Goal: Task Accomplishment & Management: Manage account settings

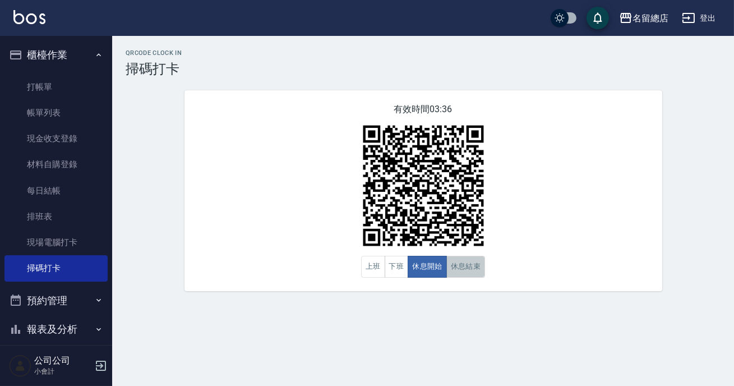
click at [461, 263] on button "休息結束" at bounding box center [465, 267] width 39 height 22
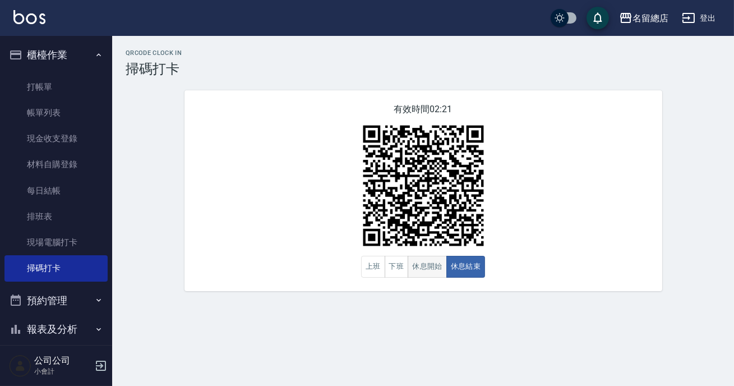
click at [432, 260] on button "休息開始" at bounding box center [427, 267] width 39 height 22
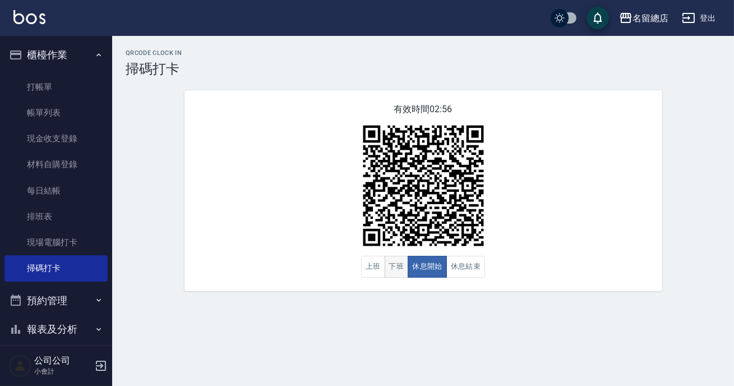
click at [400, 267] on button "下班" at bounding box center [397, 267] width 24 height 22
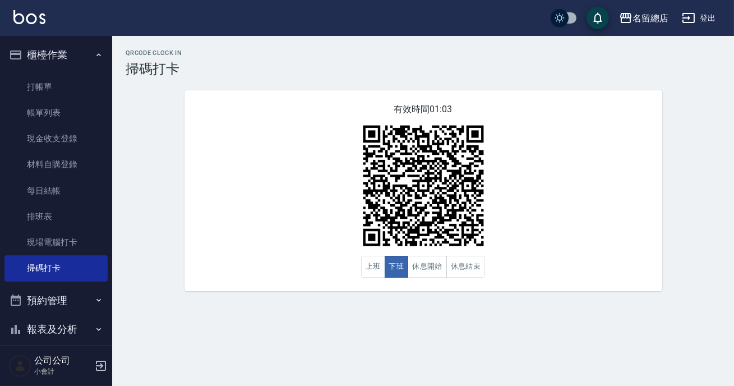
click at [309, 194] on div "有效時間 01:03 上班 下班 休息開始 休息結束" at bounding box center [423, 190] width 478 height 201
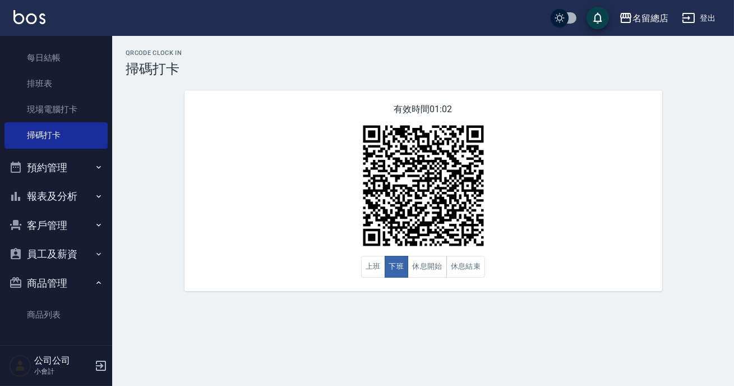
click at [73, 199] on button "報表及分析" at bounding box center [55, 196] width 103 height 29
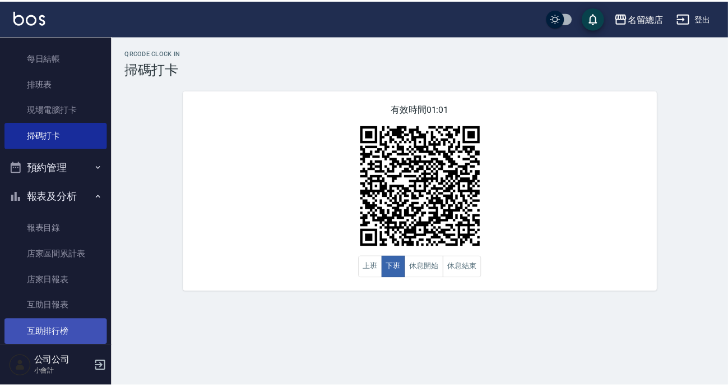
scroll to position [235, 0]
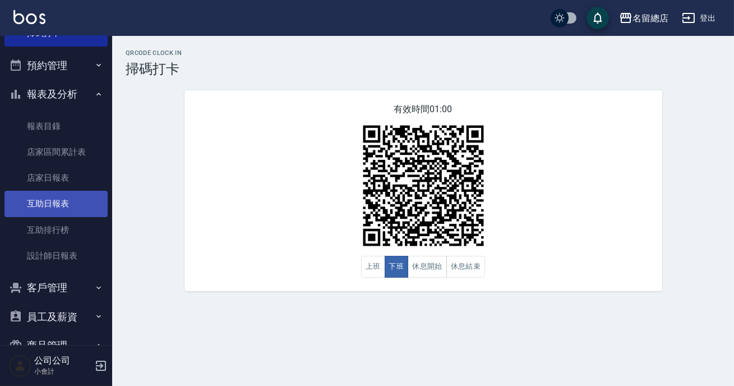
click at [61, 200] on link "互助日報表" at bounding box center [55, 204] width 103 height 26
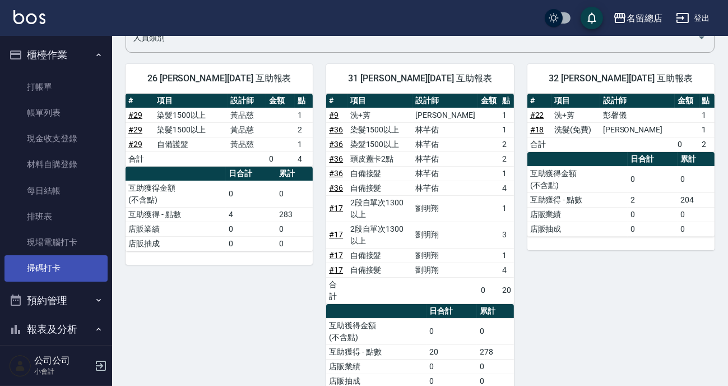
click at [77, 266] on link "掃碼打卡" at bounding box center [55, 268] width 103 height 26
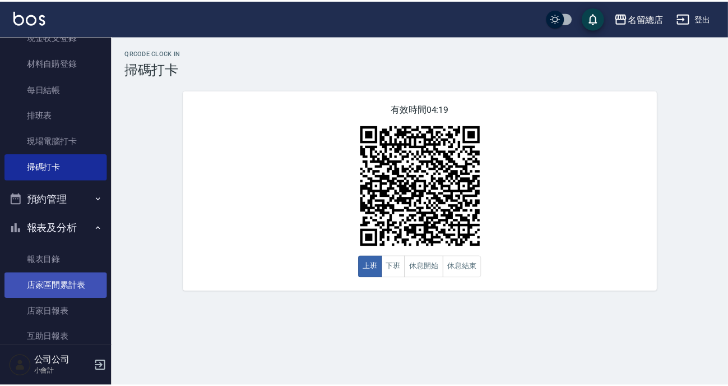
scroll to position [152, 0]
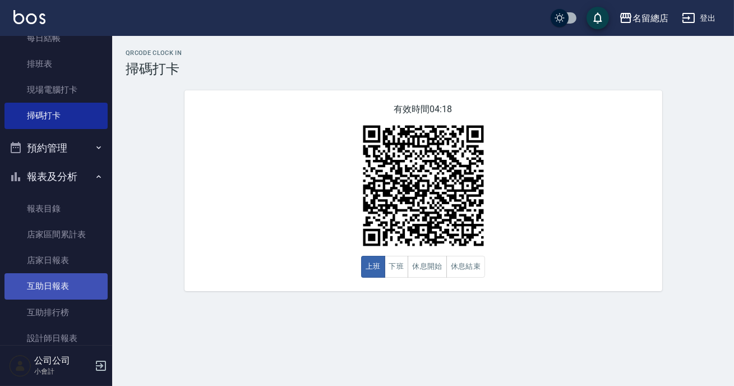
click at [56, 291] on link "互助日報表" at bounding box center [55, 286] width 103 height 26
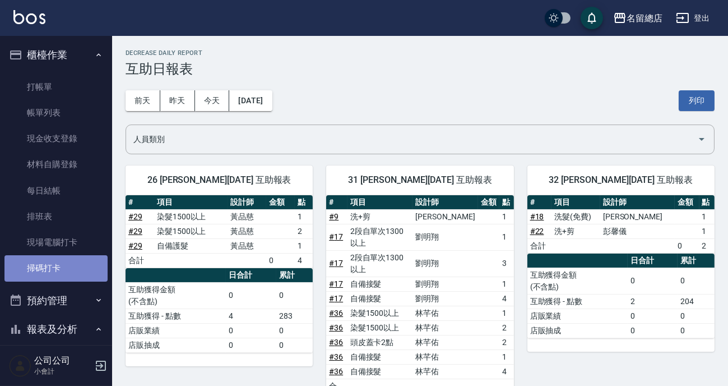
click at [84, 263] on link "掃碼打卡" at bounding box center [55, 268] width 103 height 26
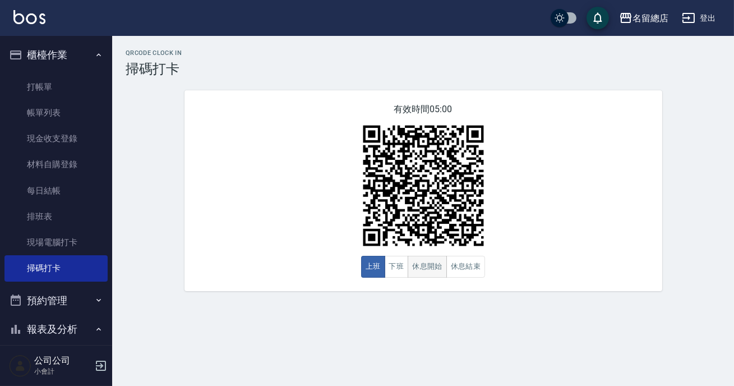
click at [443, 264] on button "休息開始" at bounding box center [427, 267] width 39 height 22
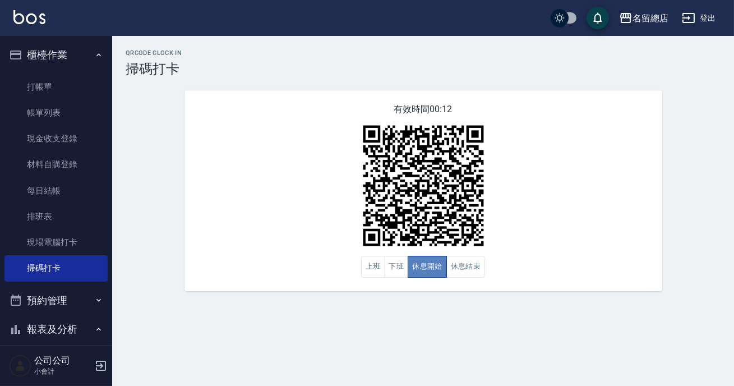
click at [443, 264] on button "休息開始" at bounding box center [427, 267] width 39 height 22
click at [390, 274] on button "下班" at bounding box center [397, 267] width 24 height 22
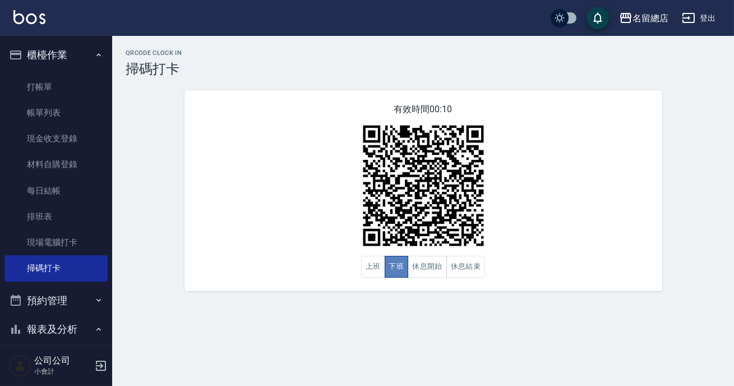
click at [392, 276] on button "下班" at bounding box center [397, 267] width 24 height 22
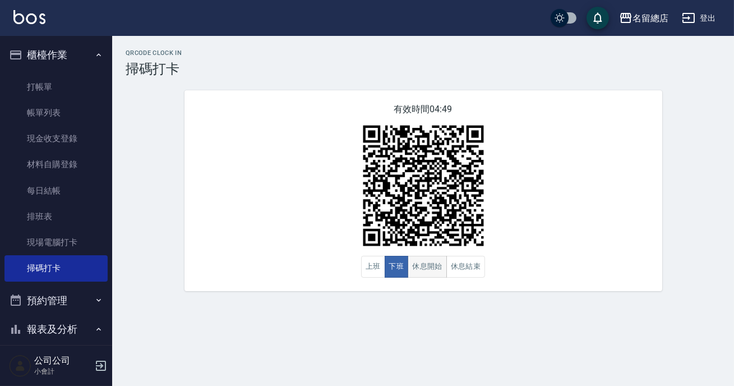
click at [433, 266] on button "休息開始" at bounding box center [427, 267] width 39 height 22
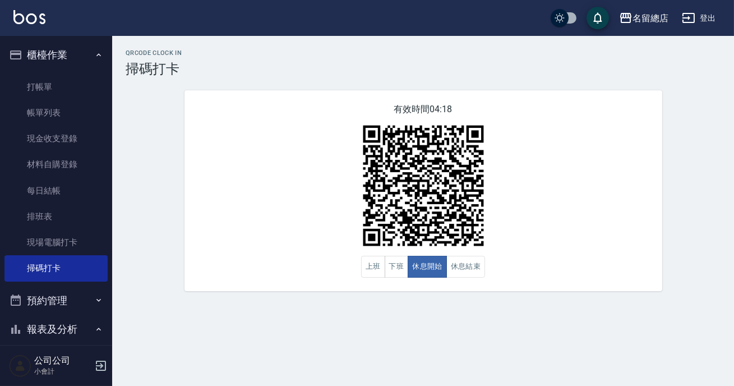
click at [434, 253] on img at bounding box center [423, 185] width 140 height 140
click at [465, 260] on button "休息結束" at bounding box center [465, 267] width 39 height 22
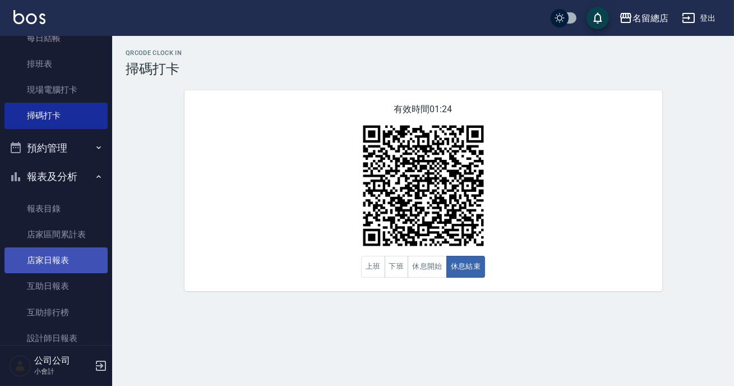
scroll to position [203, 0]
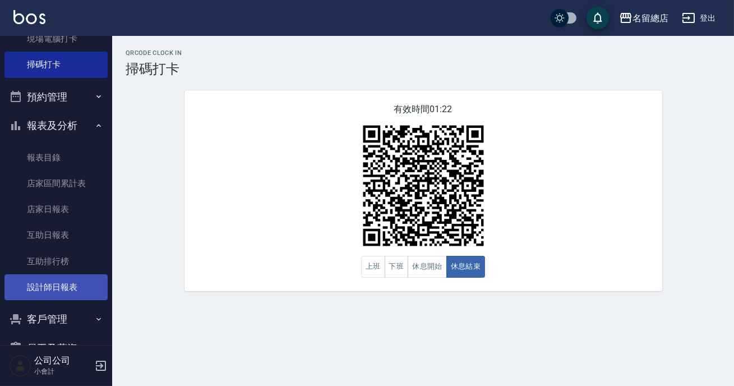
click at [62, 284] on link "設計師日報表" at bounding box center [55, 287] width 103 height 26
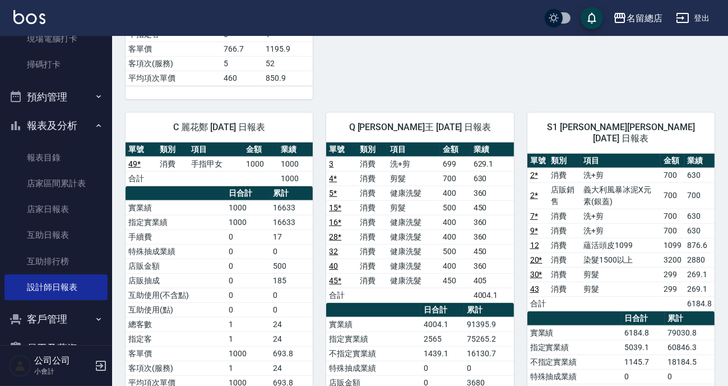
scroll to position [1776, 0]
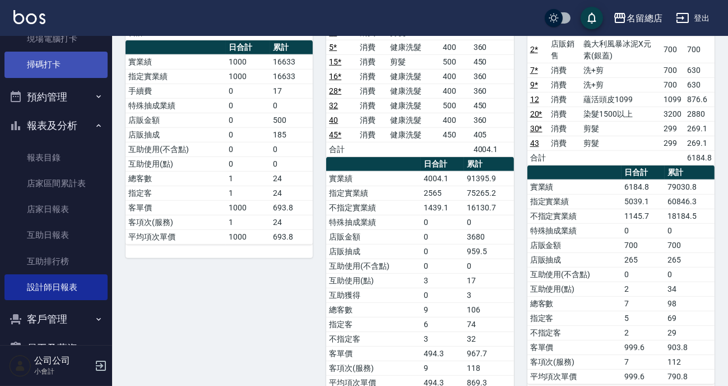
click at [43, 71] on link "掃碼打卡" at bounding box center [55, 65] width 103 height 26
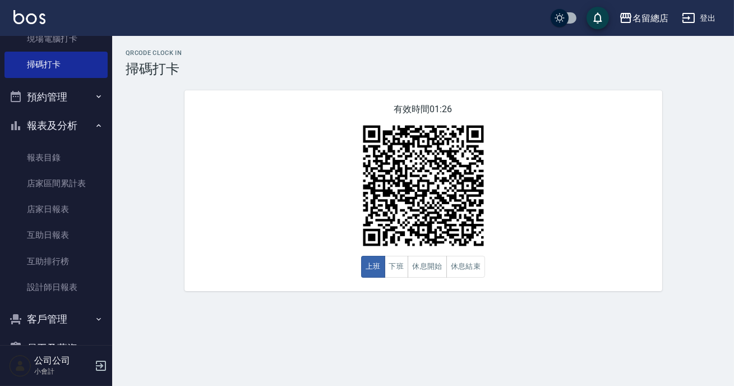
drag, startPoint x: 174, startPoint y: 16, endPoint x: 315, endPoint y: 28, distance: 141.2
click at [289, 21] on div "名留總店 登出" at bounding box center [367, 18] width 734 height 36
click at [662, 367] on div "QRcode Clock In 掃碼打卡 有效時間 01:25 上班 下班 休息開始 休息結束" at bounding box center [367, 193] width 734 height 386
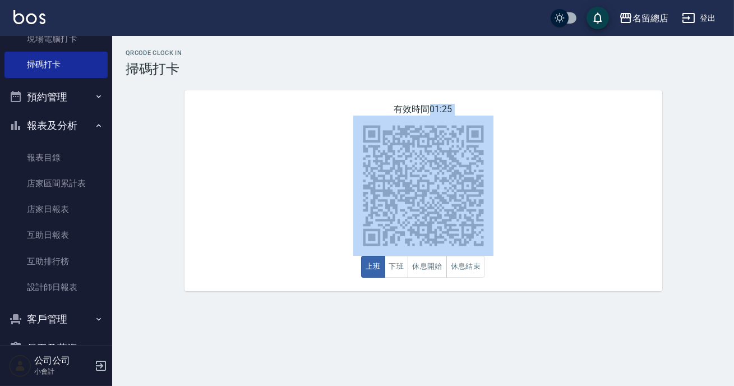
click at [220, 229] on div "有效時間 01:25 上班 下班 休息開始 休息結束" at bounding box center [423, 190] width 478 height 201
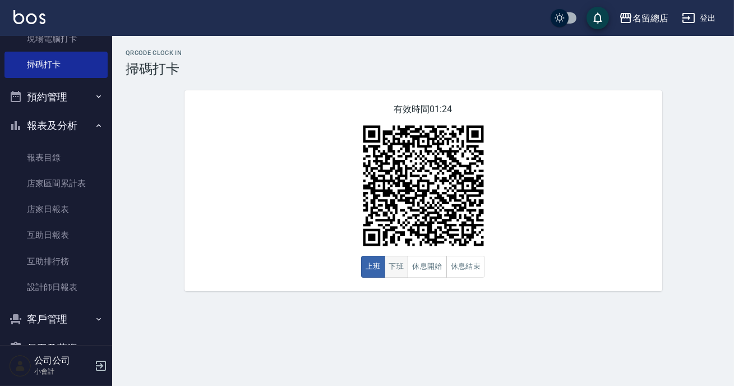
click at [397, 275] on button "下班" at bounding box center [397, 267] width 24 height 22
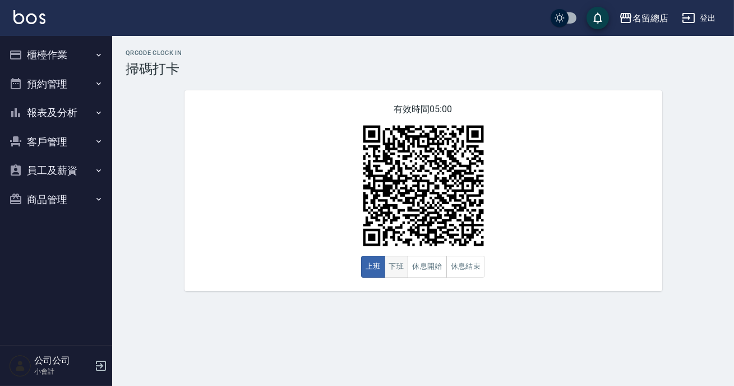
click at [392, 273] on button "下班" at bounding box center [397, 267] width 24 height 22
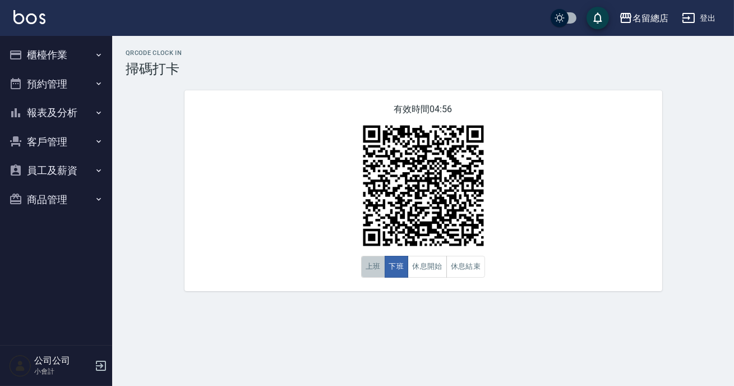
click at [380, 274] on button "上班" at bounding box center [373, 267] width 24 height 22
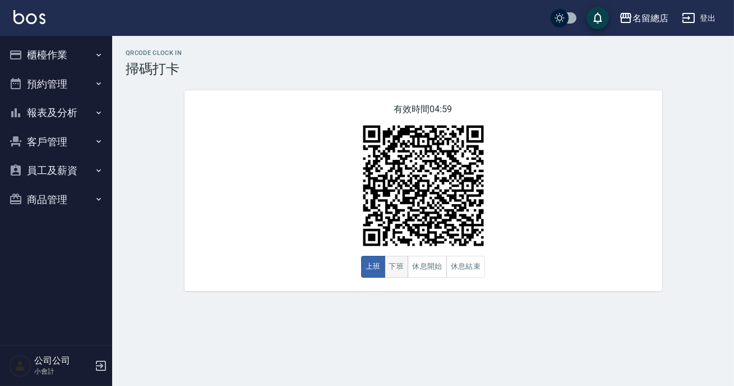
click at [394, 272] on button "下班" at bounding box center [397, 267] width 24 height 22
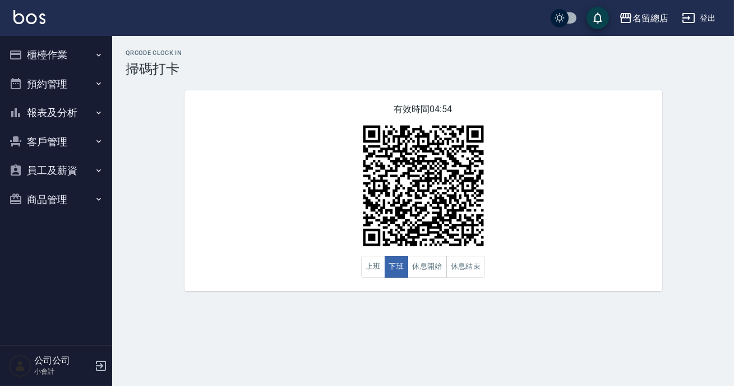
click at [123, 258] on div "QRcode Clock In 掃碼打卡 有效時間 04:54 上班 下班 休息開始 休息結束" at bounding box center [423, 170] width 622 height 242
click at [66, 143] on button "客戶管理" at bounding box center [55, 141] width 103 height 29
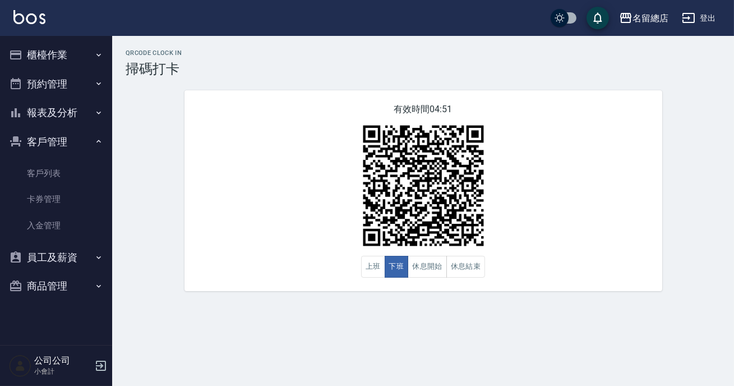
click at [61, 119] on button "報表及分析" at bounding box center [55, 112] width 103 height 29
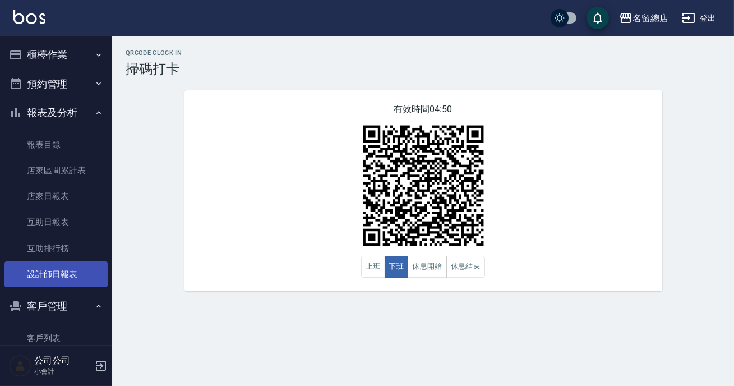
click at [61, 279] on link "設計師日報表" at bounding box center [55, 274] width 103 height 26
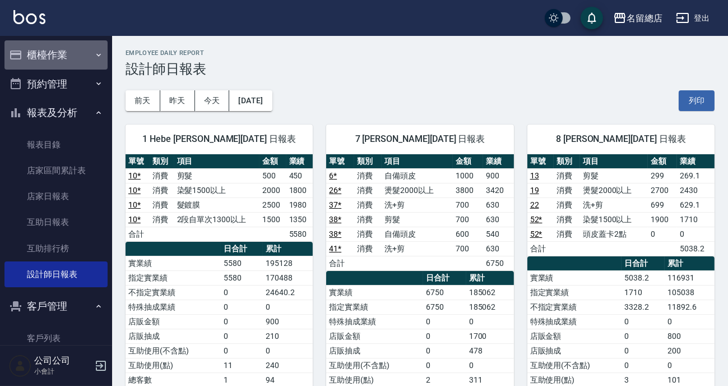
click at [74, 47] on button "櫃檯作業" at bounding box center [55, 54] width 103 height 29
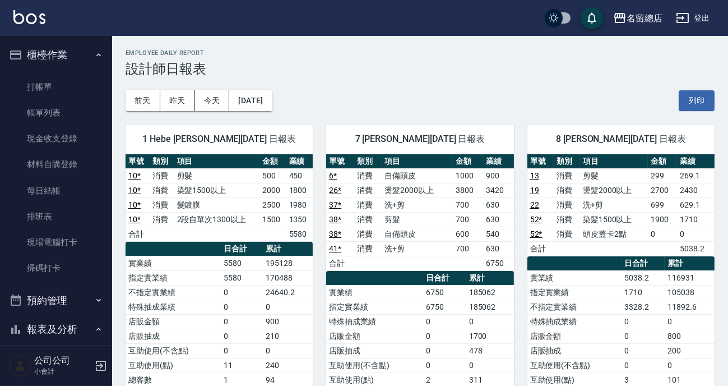
click at [117, 122] on div "1 Hebe 邱麗秋 08/24/2025 日報表 單號 類別 項目 金額 業績 10 * 消費 剪髮 500 450 10 * 消費 染髮1500以上 20…" at bounding box center [212, 299] width 201 height 377
click at [73, 267] on link "掃碼打卡" at bounding box center [55, 268] width 103 height 26
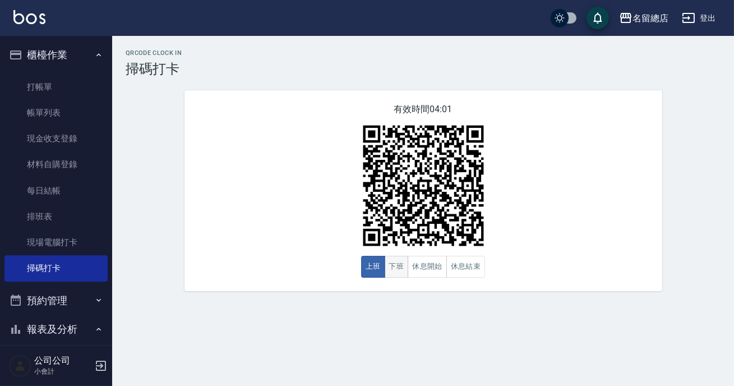
click at [392, 261] on button "下班" at bounding box center [397, 267] width 24 height 22
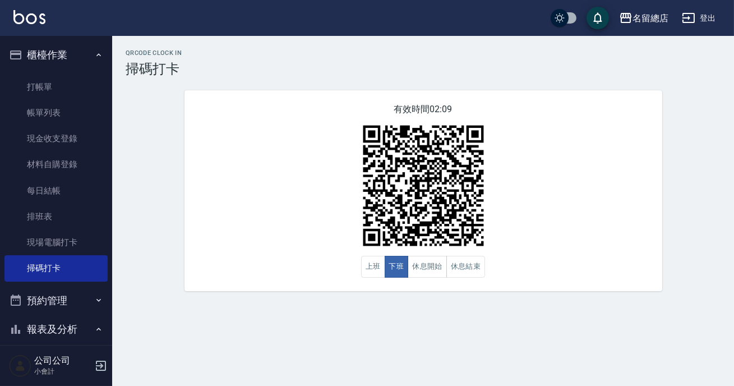
click at [547, 177] on div "有效時間 02:09 上班 下班 休息開始 休息結束" at bounding box center [423, 190] width 478 height 201
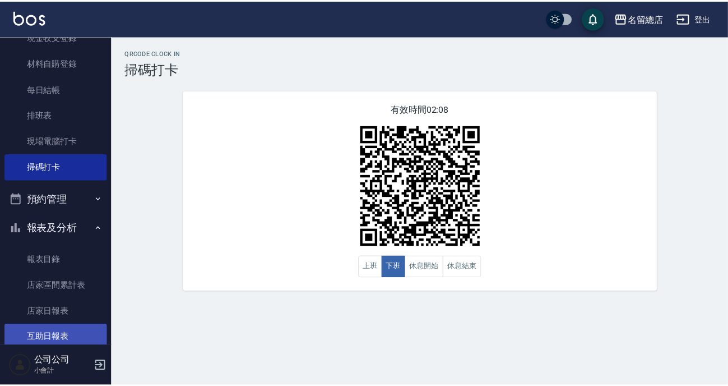
scroll to position [203, 0]
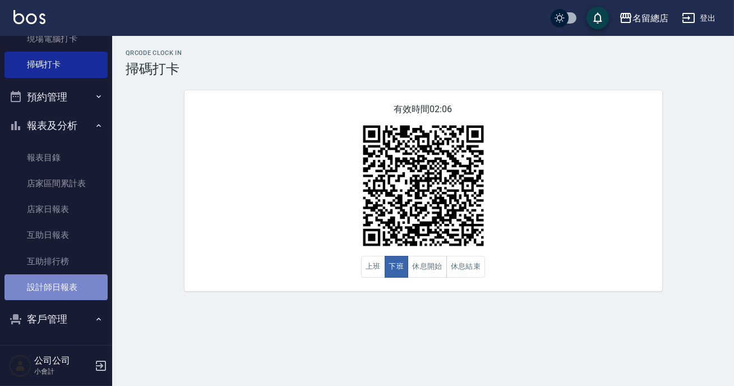
click at [73, 281] on link "設計師日報表" at bounding box center [55, 287] width 103 height 26
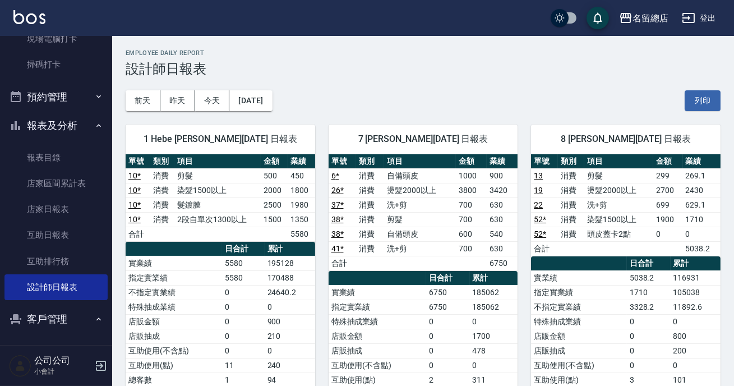
click at [275, 178] on td "500" at bounding box center [274, 175] width 27 height 15
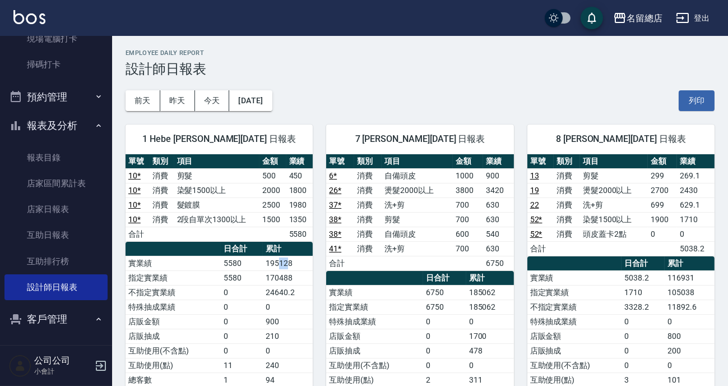
click at [281, 260] on td "195128" at bounding box center [288, 263] width 50 height 15
click at [271, 256] on td "195128" at bounding box center [288, 263] width 50 height 15
click at [275, 250] on th "累計" at bounding box center [288, 249] width 50 height 15
click at [256, 145] on div "1 Hebe [PERSON_NAME][DATE] 日報表" at bounding box center [219, 138] width 187 height 29
click at [267, 242] on th "累計" at bounding box center [288, 249] width 50 height 15
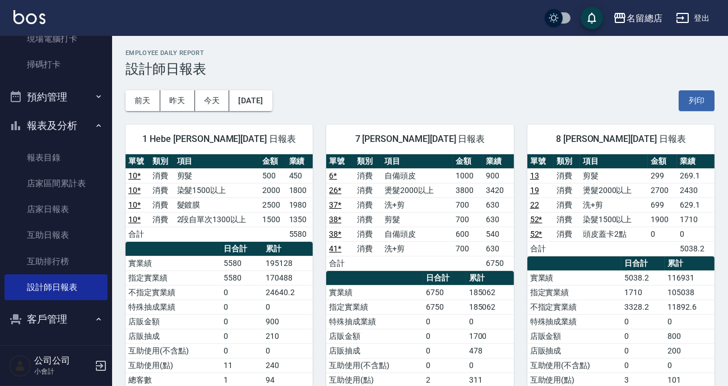
click at [191, 143] on span "1 Hebe [PERSON_NAME][DATE] 日報表" at bounding box center [219, 138] width 160 height 11
click at [283, 242] on th "累計" at bounding box center [288, 249] width 50 height 15
click at [485, 291] on td "185062" at bounding box center [490, 292] width 48 height 15
click at [521, 297] on div "8 Ruby 彭馨儀 08/24/2025 日報表 單號 類別 項目 金額 業績 13 消費 剪髮 299 269.1 19 消費 燙髮2000以上 2700…" at bounding box center [614, 299] width 201 height 377
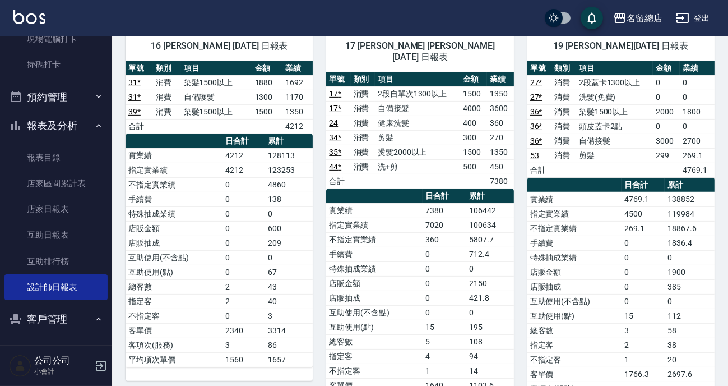
scroll to position [866, 0]
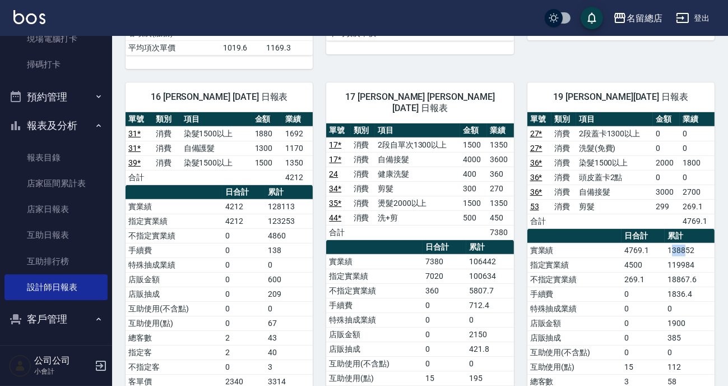
drag, startPoint x: 672, startPoint y: 237, endPoint x: 687, endPoint y: 239, distance: 15.8
click at [687, 243] on td "138852" at bounding box center [690, 250] width 50 height 15
click at [684, 243] on td "138852" at bounding box center [690, 250] width 50 height 15
click at [656, 257] on td "4500" at bounding box center [643, 264] width 43 height 15
click at [257, 170] on td "a dense table" at bounding box center [267, 177] width 30 height 15
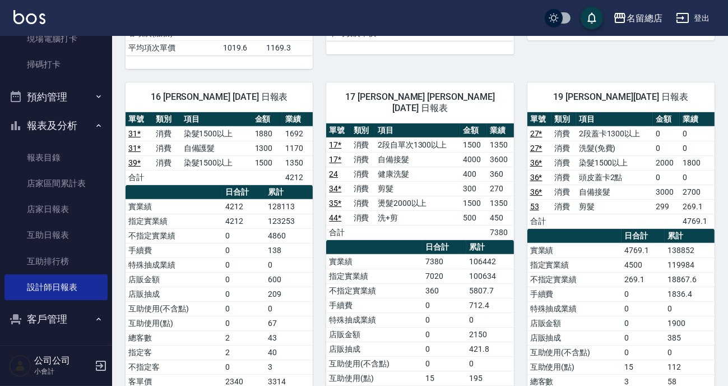
click at [277, 170] on td "a dense table" at bounding box center [267, 177] width 30 height 15
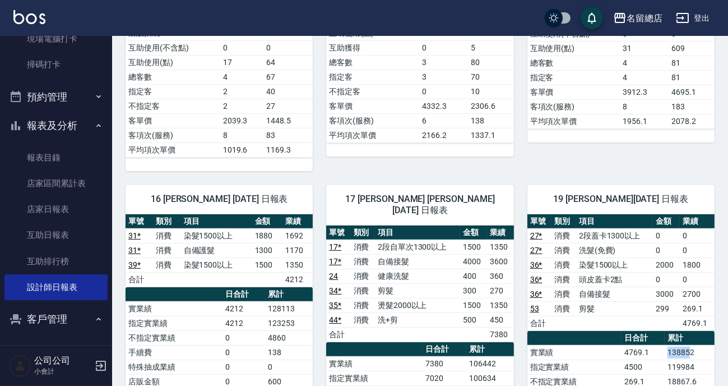
drag, startPoint x: 668, startPoint y: 335, endPoint x: 690, endPoint y: 339, distance: 22.2
click at [690, 345] on td "138852" at bounding box center [690, 352] width 50 height 15
click at [694, 345] on td "138852" at bounding box center [690, 352] width 50 height 15
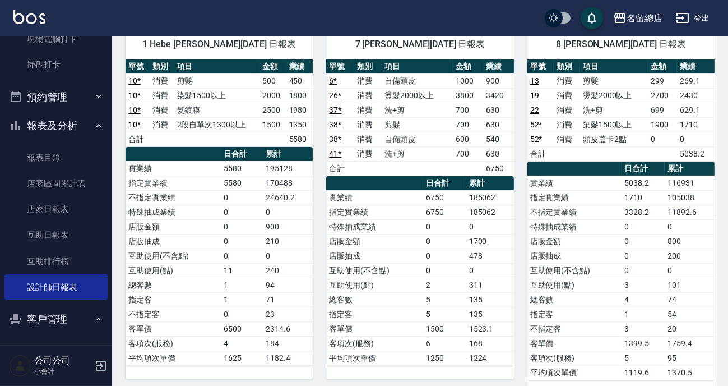
scroll to position [0, 0]
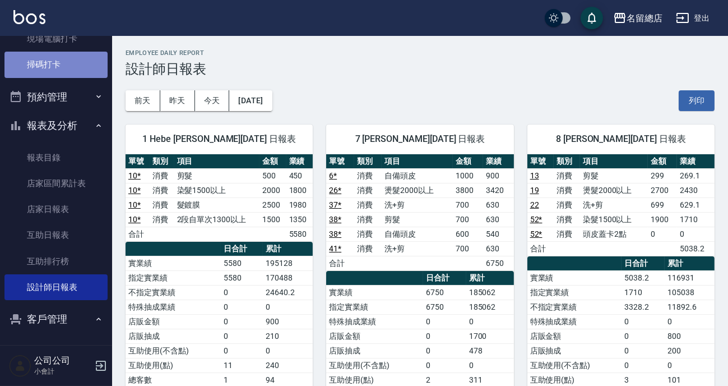
click at [62, 61] on link "掃碼打卡" at bounding box center [55, 65] width 103 height 26
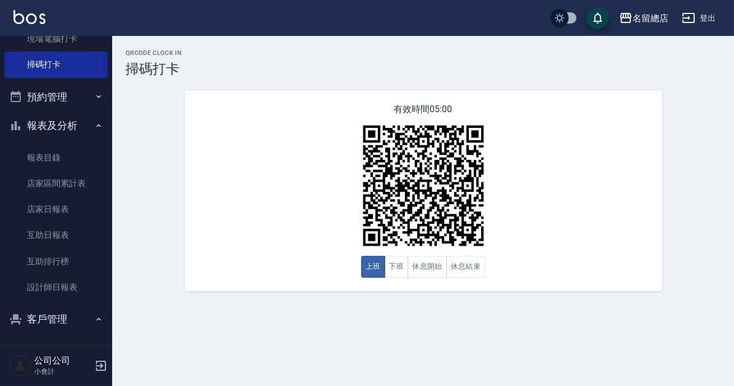
click at [325, 184] on div "有效時間 05:00 上班 下班 休息開始 休息結束" at bounding box center [423, 190] width 478 height 201
click at [192, 385] on html "名留總店 登出 櫃檯作業 打帳單 帳單列表 現金收支登錄 材料自購登錄 每日結帳 排班表 現場電腦打卡 掃碼打卡 預約管理 預約管理 單日預約紀錄 單週預約紀…" at bounding box center [367, 193] width 734 height 386
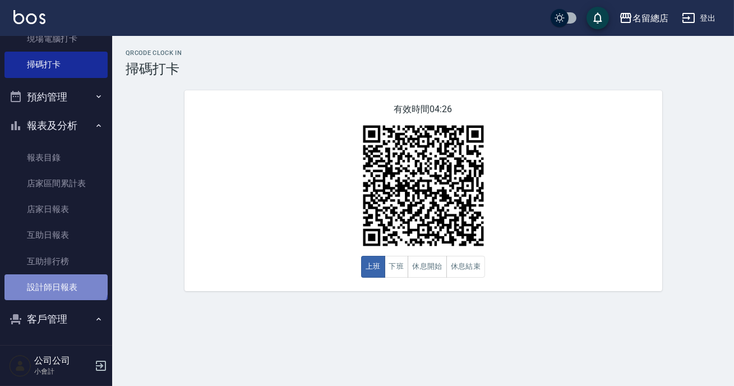
click at [55, 283] on link "設計師日報表" at bounding box center [55, 287] width 103 height 26
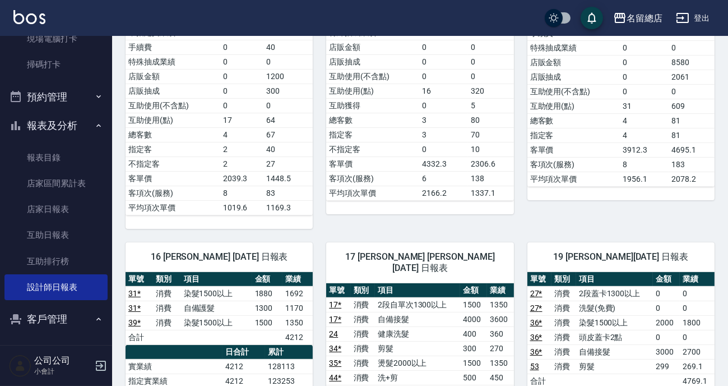
scroll to position [910, 0]
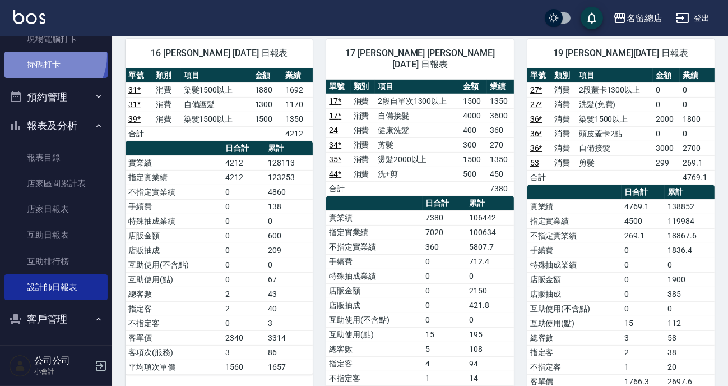
click at [50, 56] on link "掃碼打卡" at bounding box center [55, 65] width 103 height 26
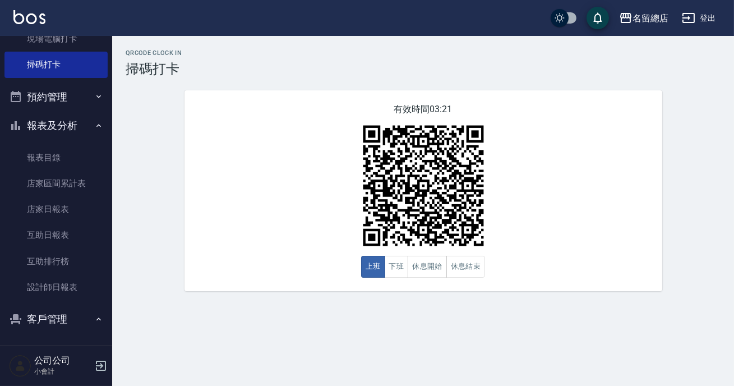
click at [640, 228] on div "有效時間 03:21 上班 下班 休息開始 休息結束" at bounding box center [423, 190] width 478 height 201
click at [399, 268] on button "下班" at bounding box center [397, 267] width 24 height 22
